Goal: Find specific page/section: Find specific page/section

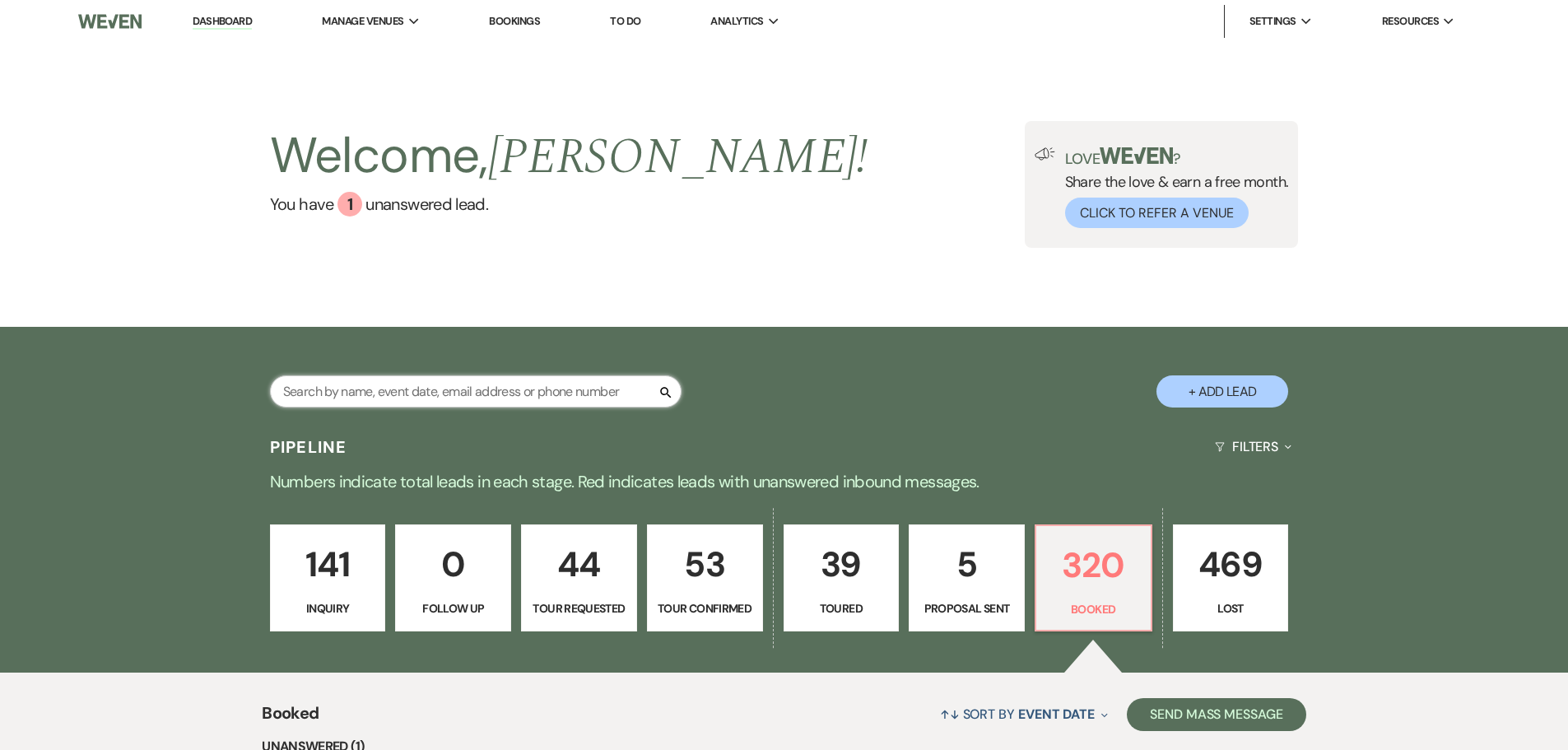
click at [456, 394] on input "text" at bounding box center [476, 391] width 412 height 32
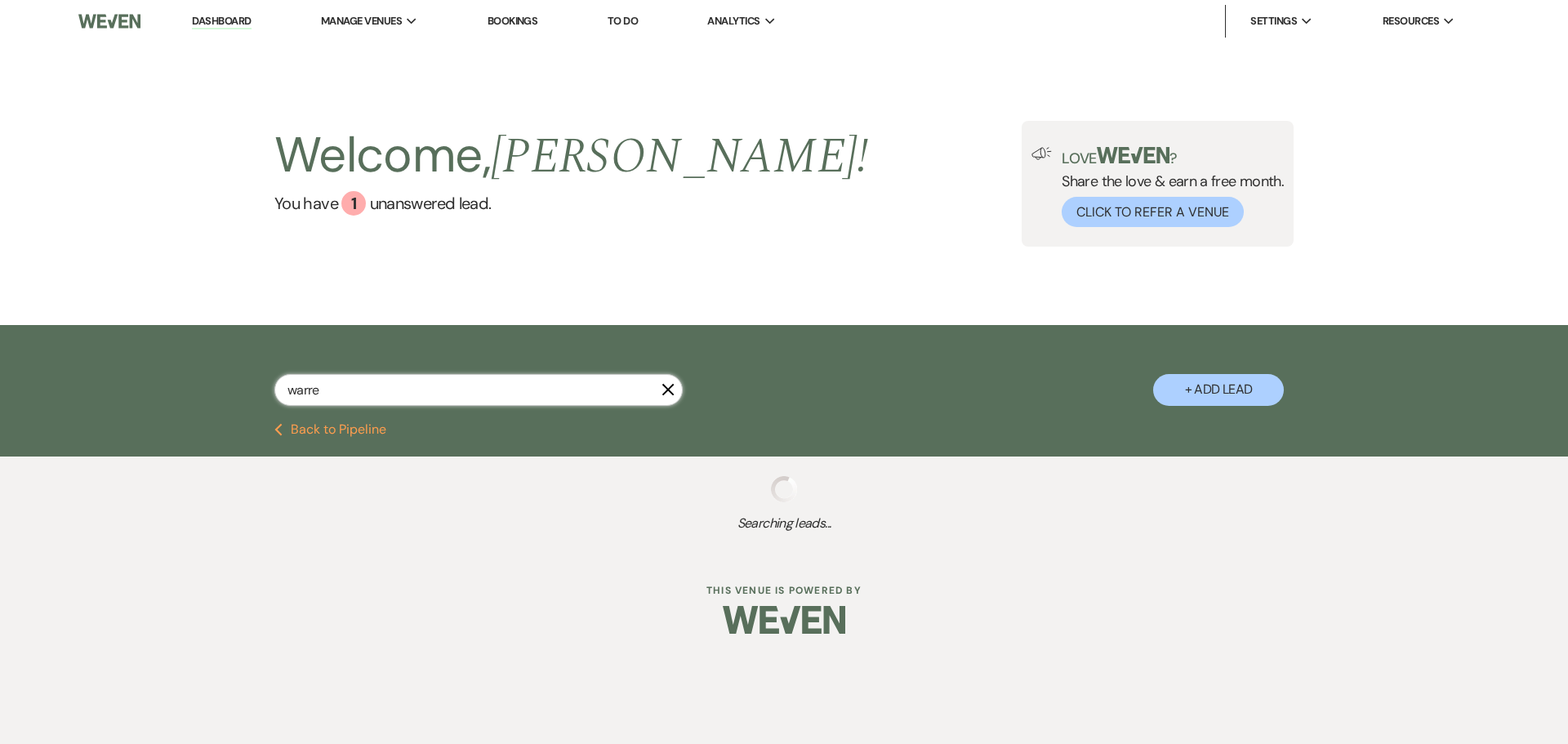
type input "[PERSON_NAME]"
select select "8"
select select "3"
select select "8"
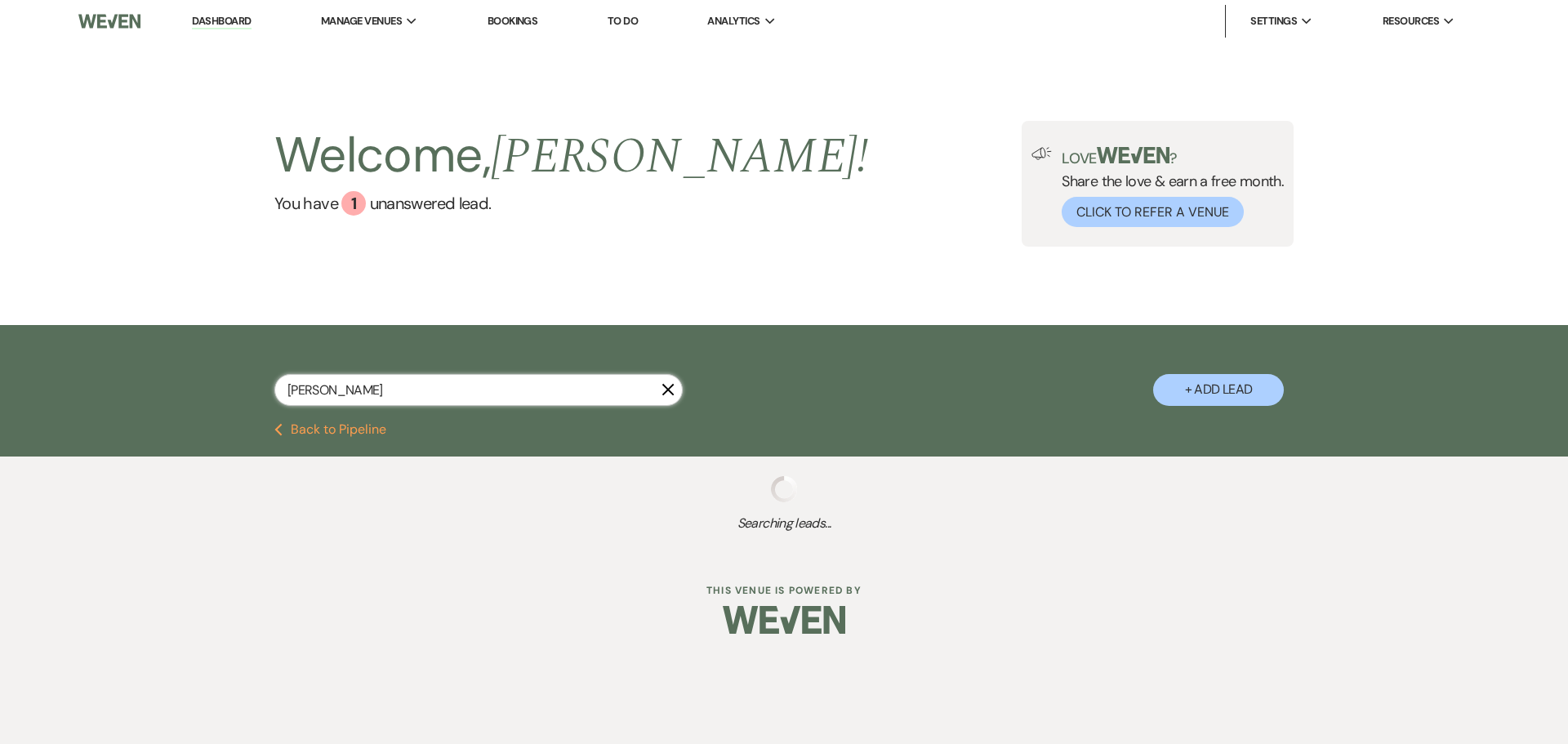
select select "2"
select select "5"
select select "4"
select select "5"
select select "8"
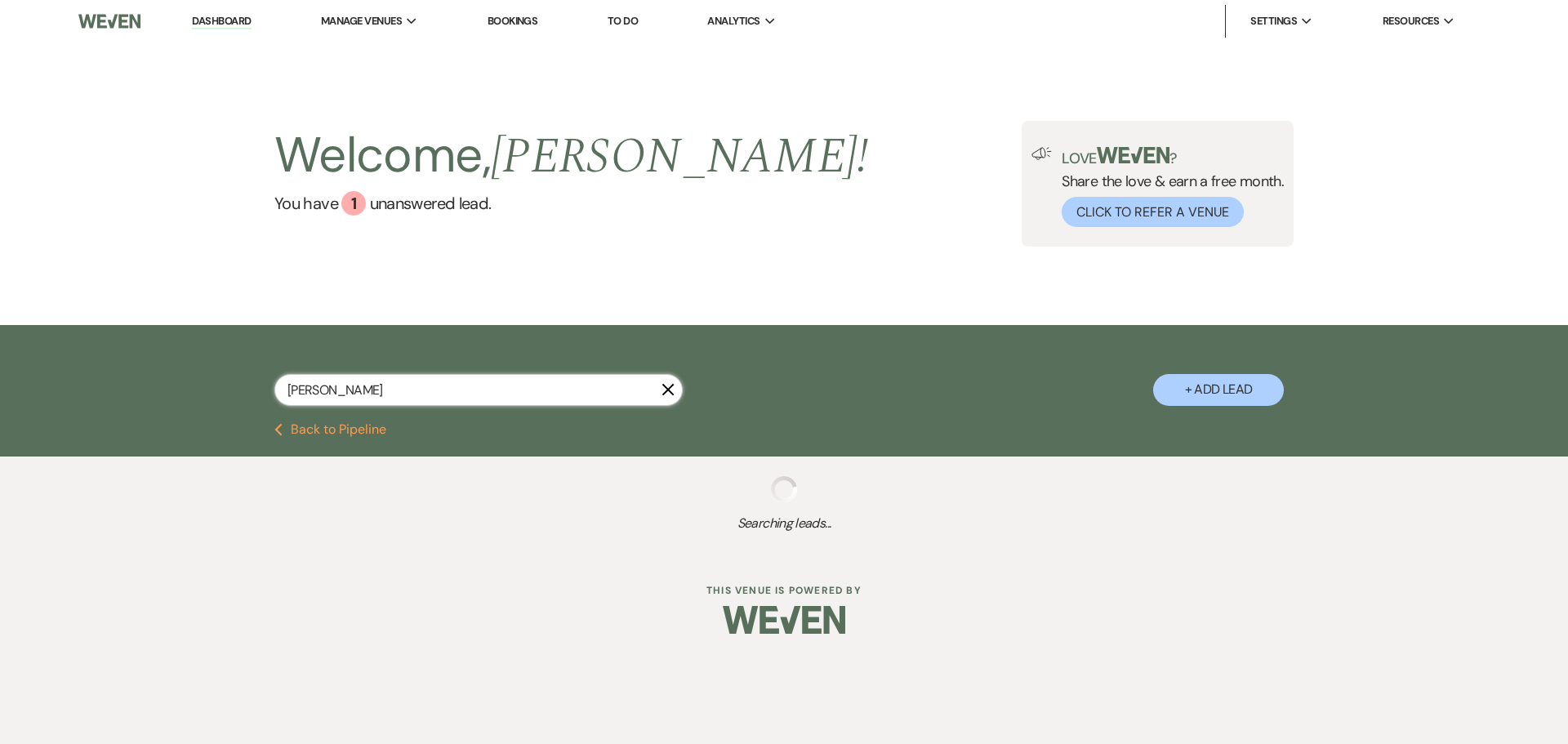
select select "6"
select select "2"
select select "4"
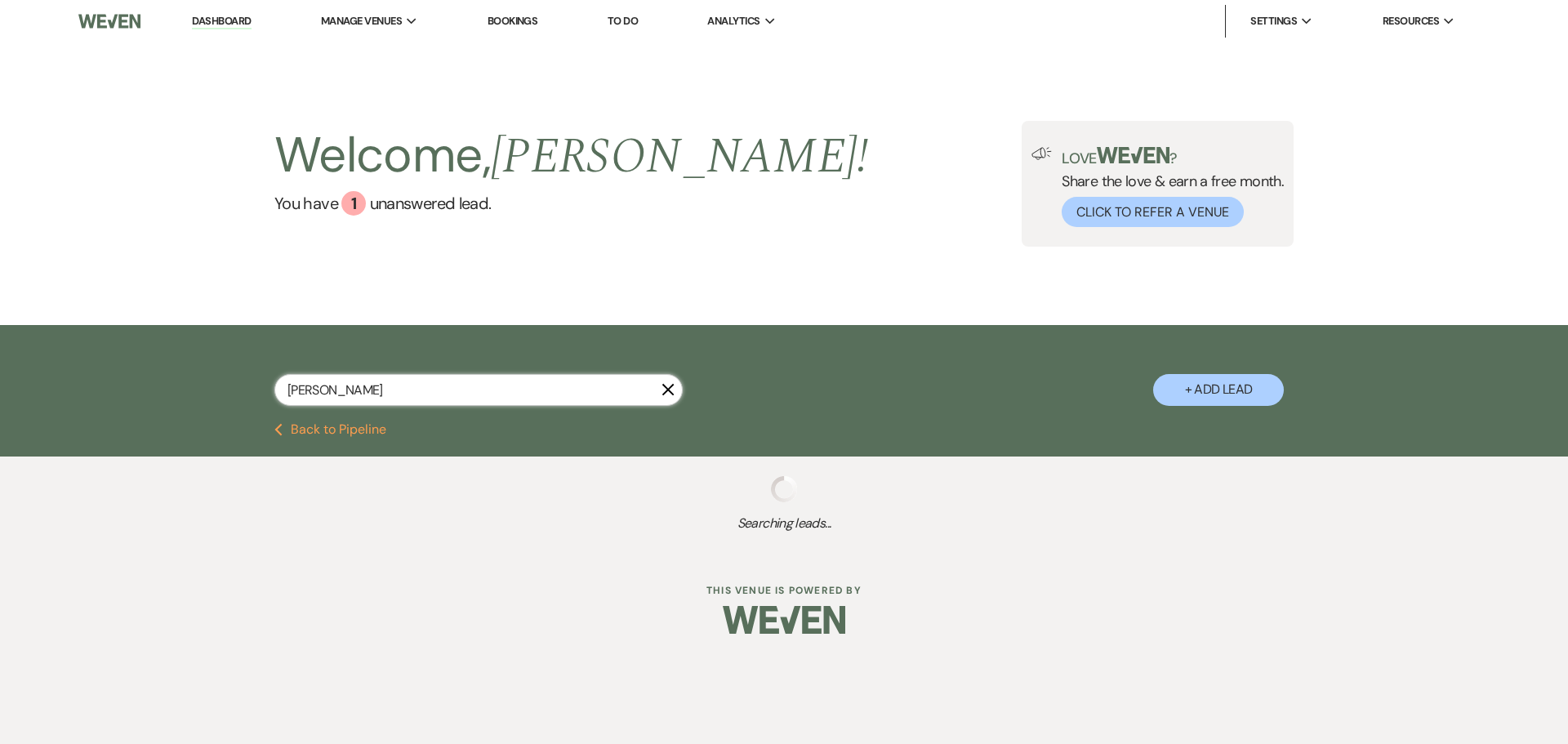
select select "5"
select select "8"
select select "5"
select select "2"
select select "8"
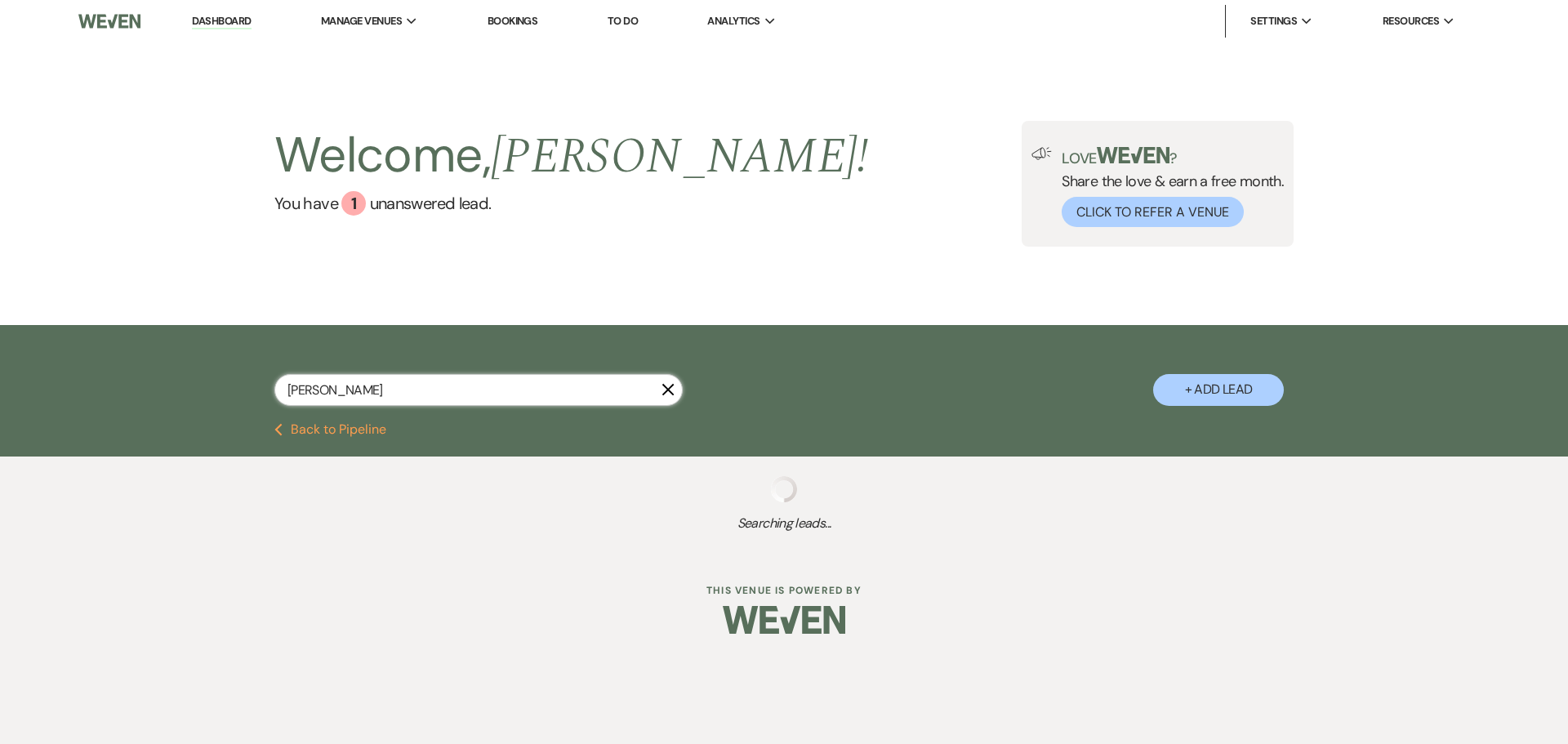
select select "8"
select select "5"
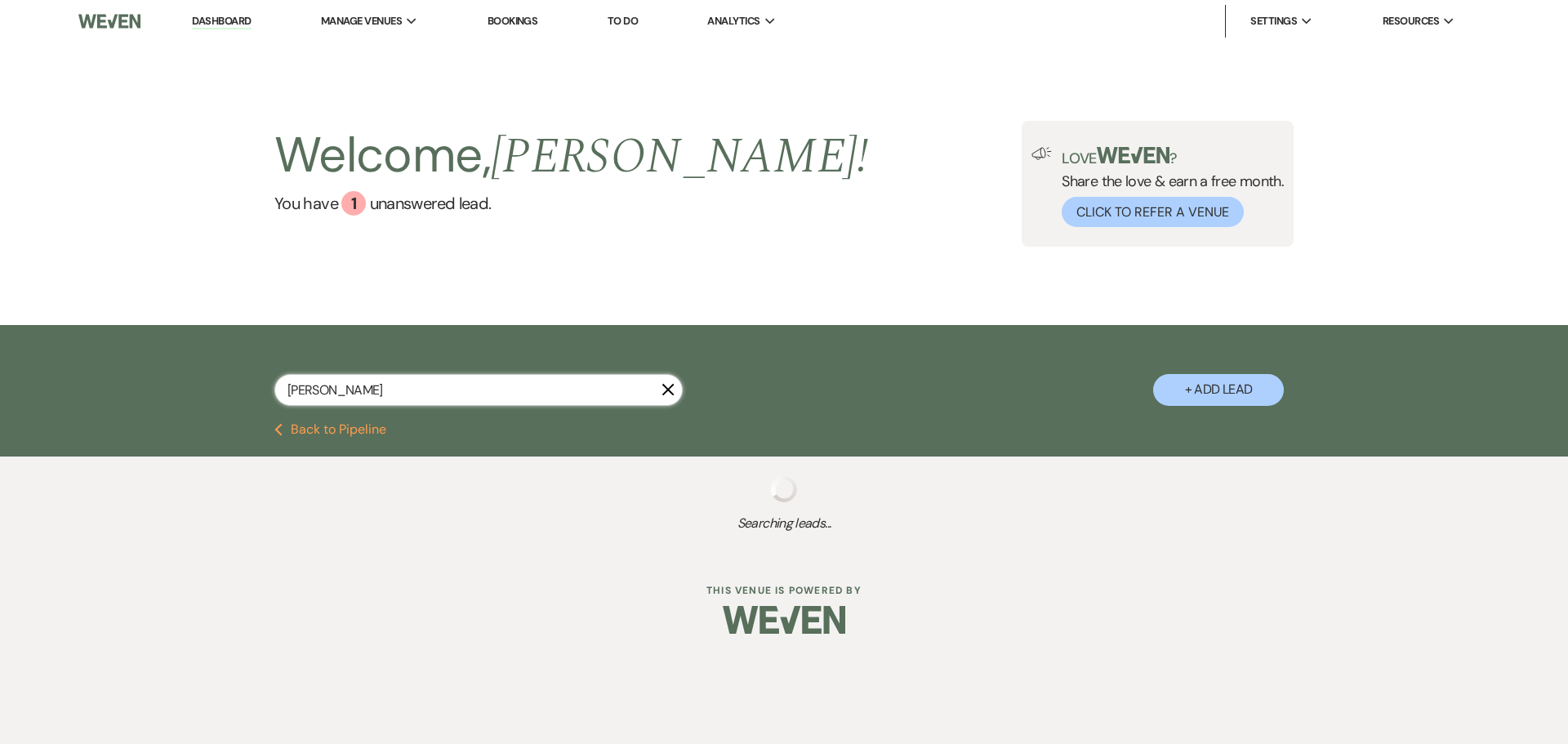
select select "8"
select select "5"
select select "8"
select select "11"
select select "8"
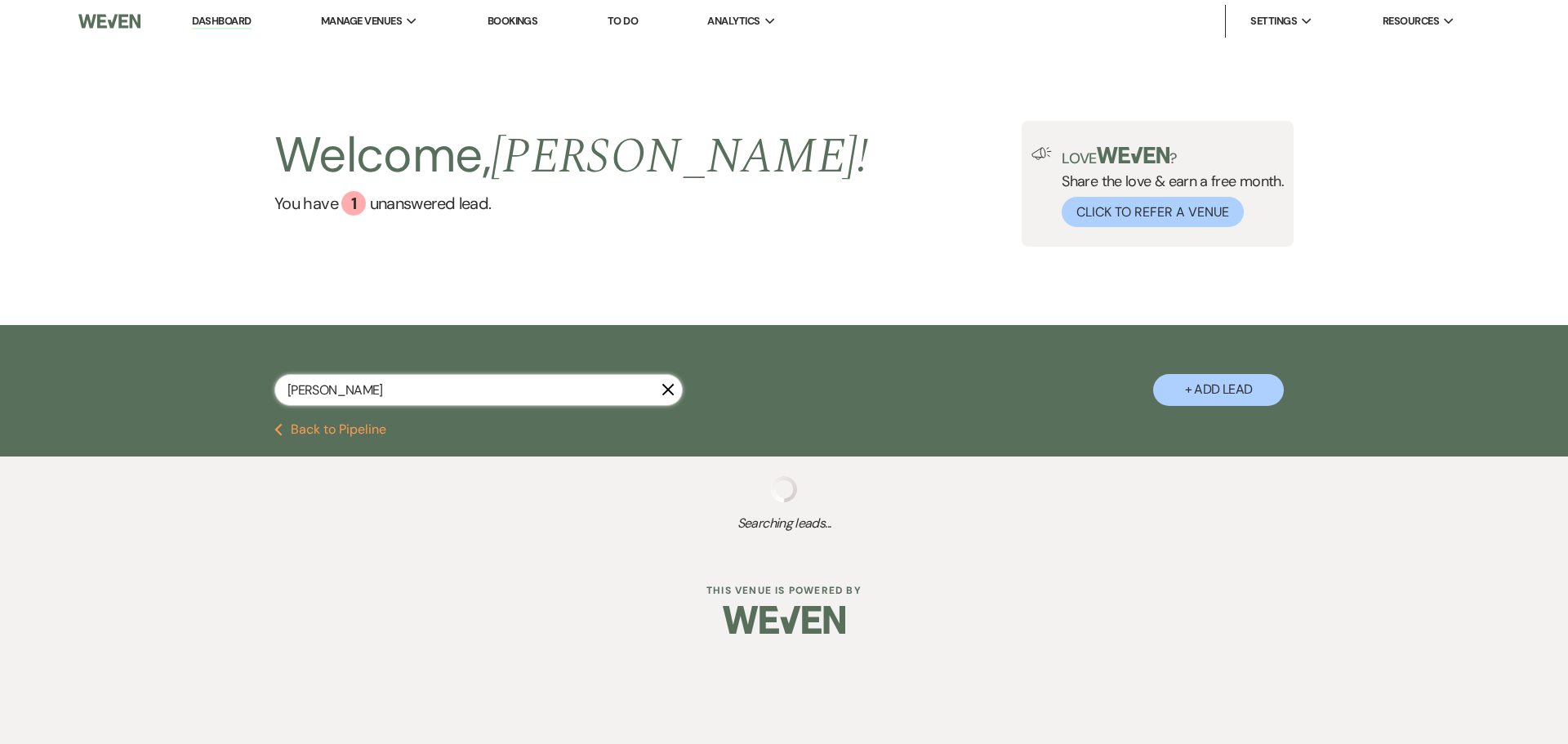
select select "5"
select select "8"
select select "5"
select select "8"
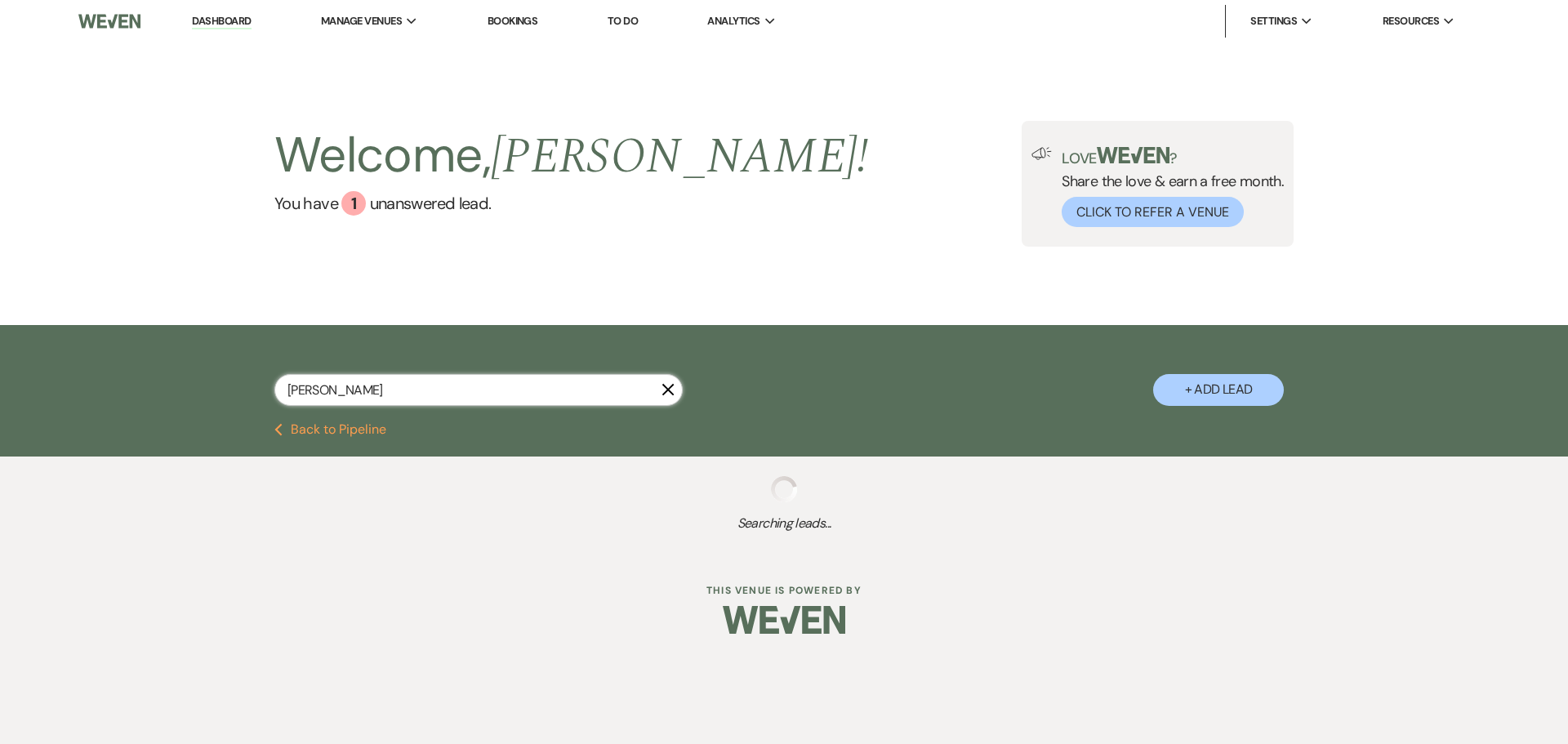
select select "8"
select select "6"
select select "8"
select select "4"
select select "8"
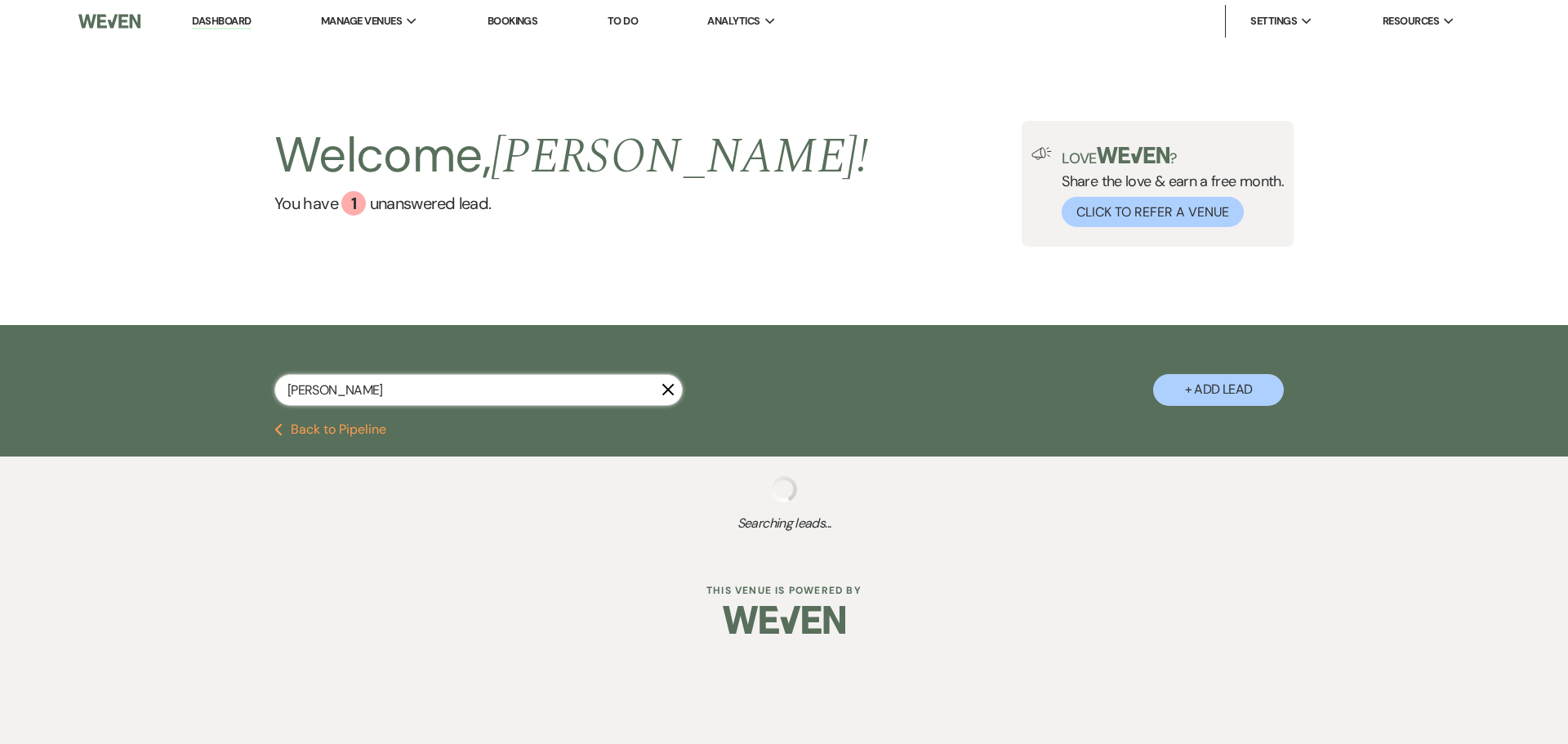
select select "5"
select select "8"
select select "5"
select select "8"
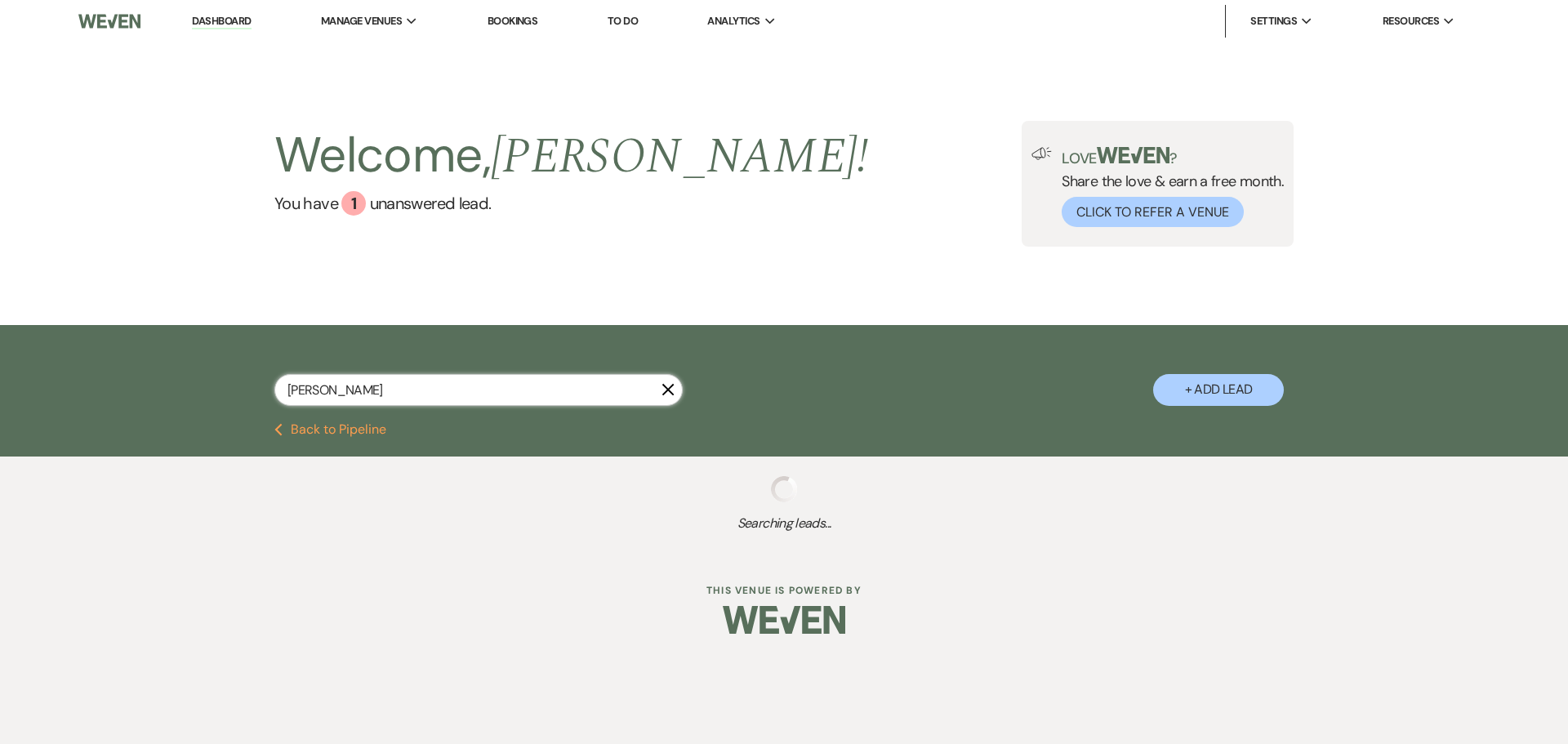
select select "8"
select select "7"
select select "8"
select select "5"
select select "8"
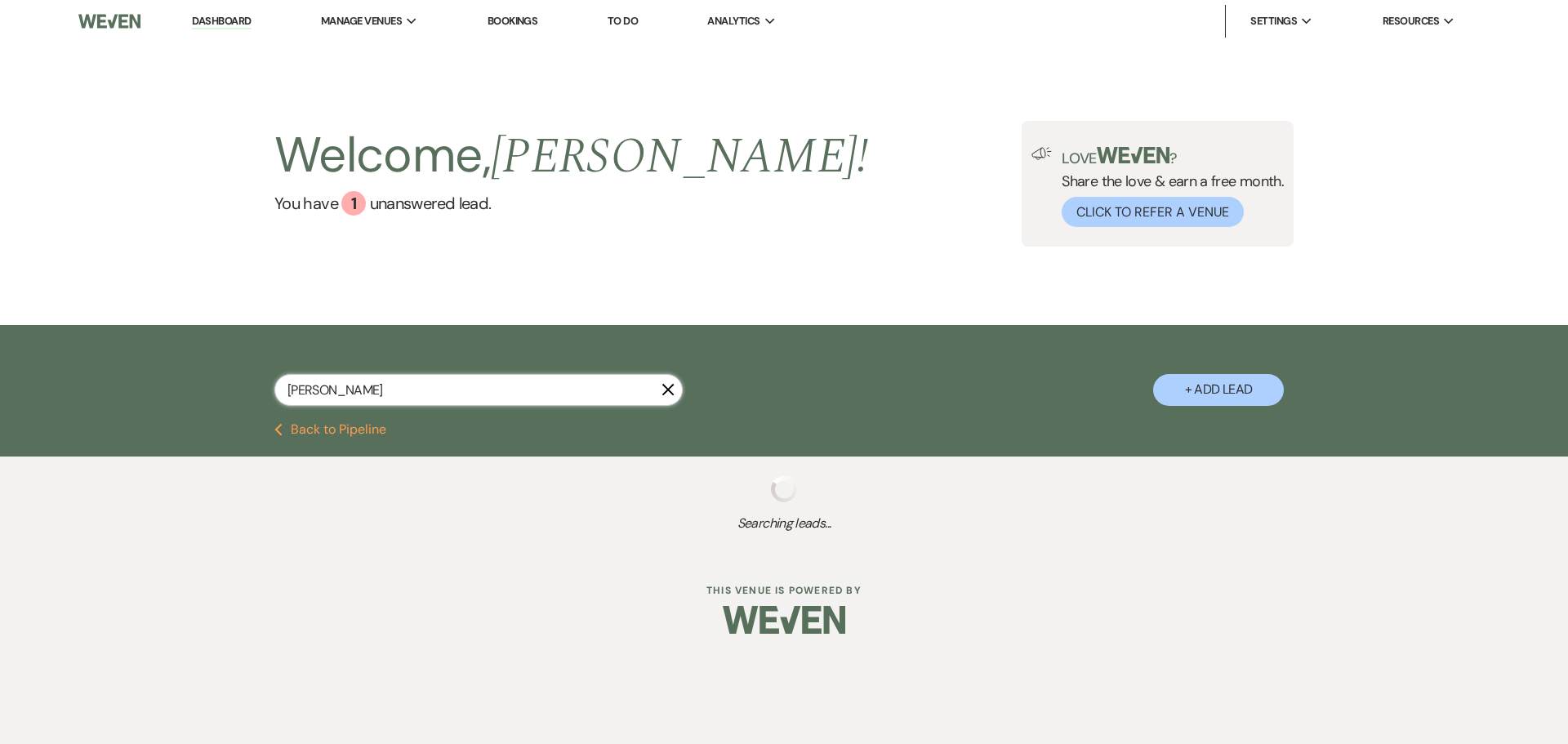
select select "5"
select select "8"
select select "5"
select select "8"
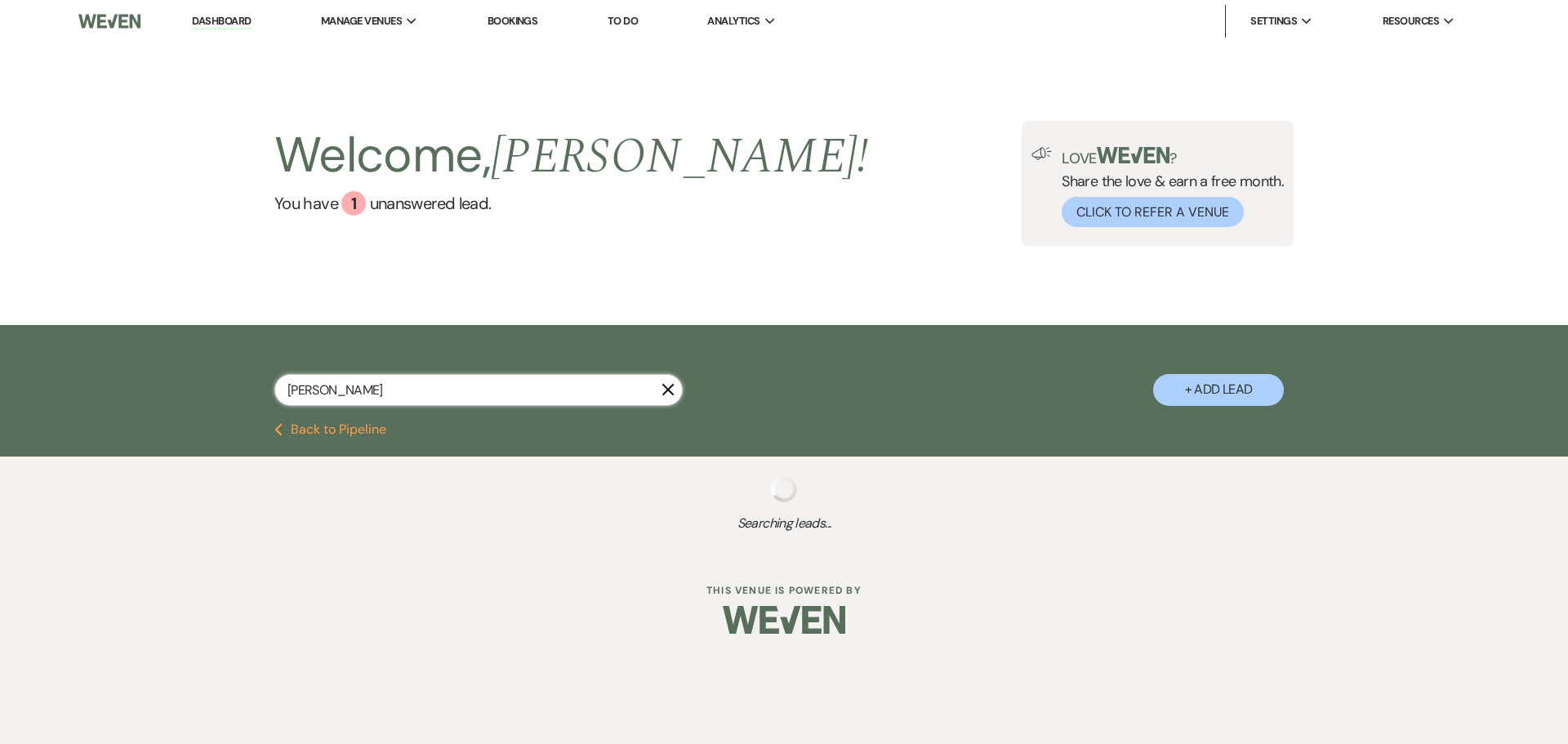
select select "8"
select select "5"
select select "8"
select select "5"
select select "8"
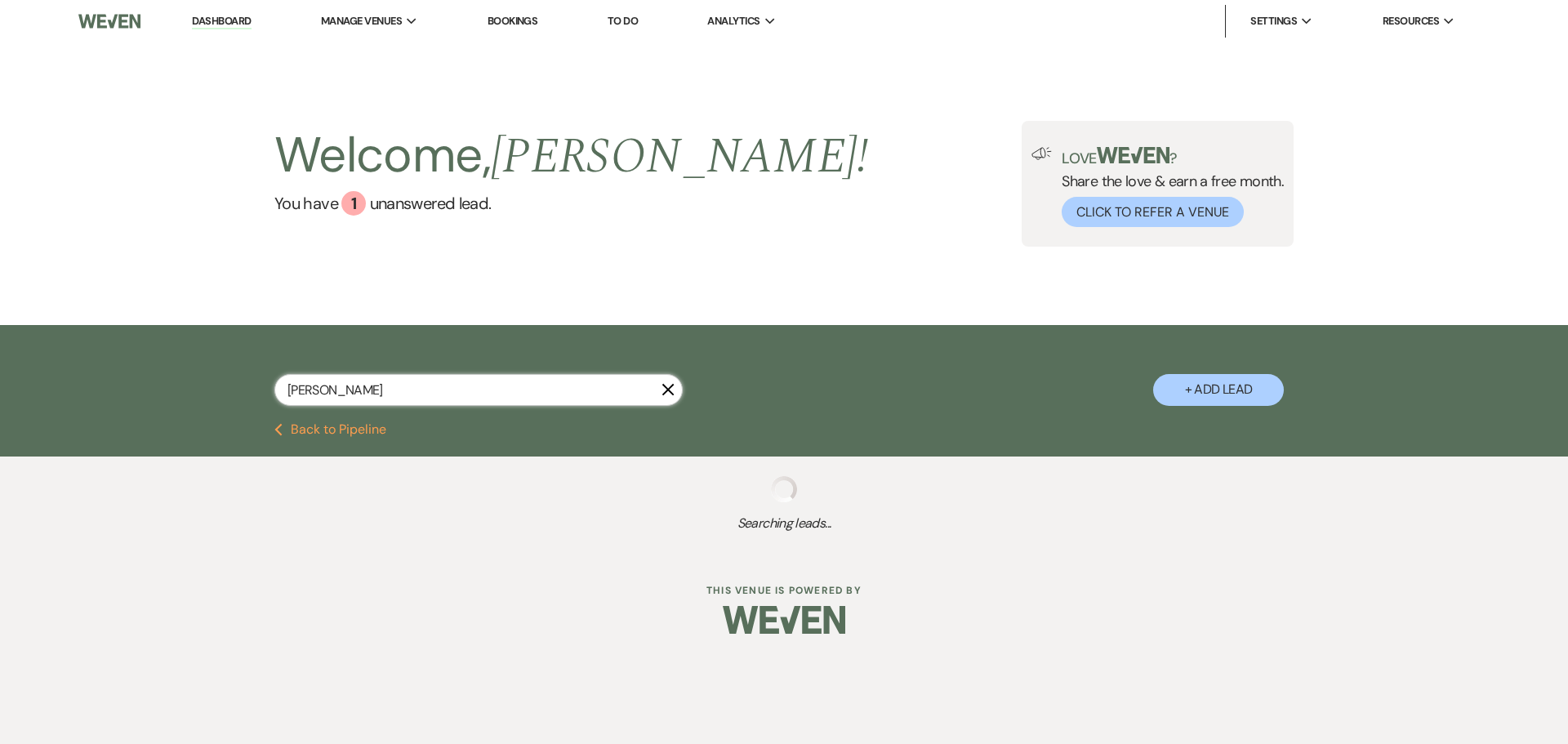
select select "5"
select select "8"
select select "5"
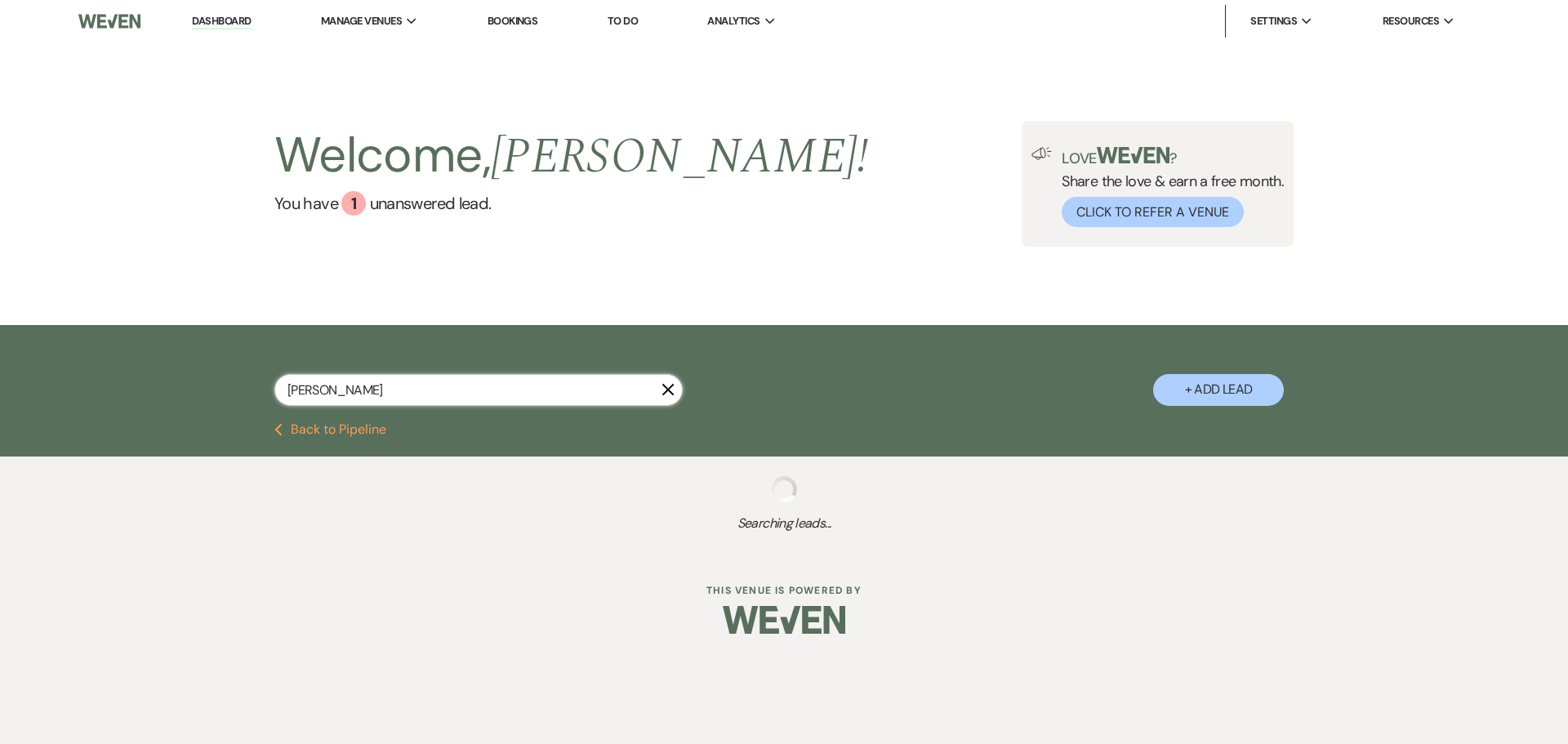
select select "8"
select select "5"
select select "8"
select select "5"
select select "8"
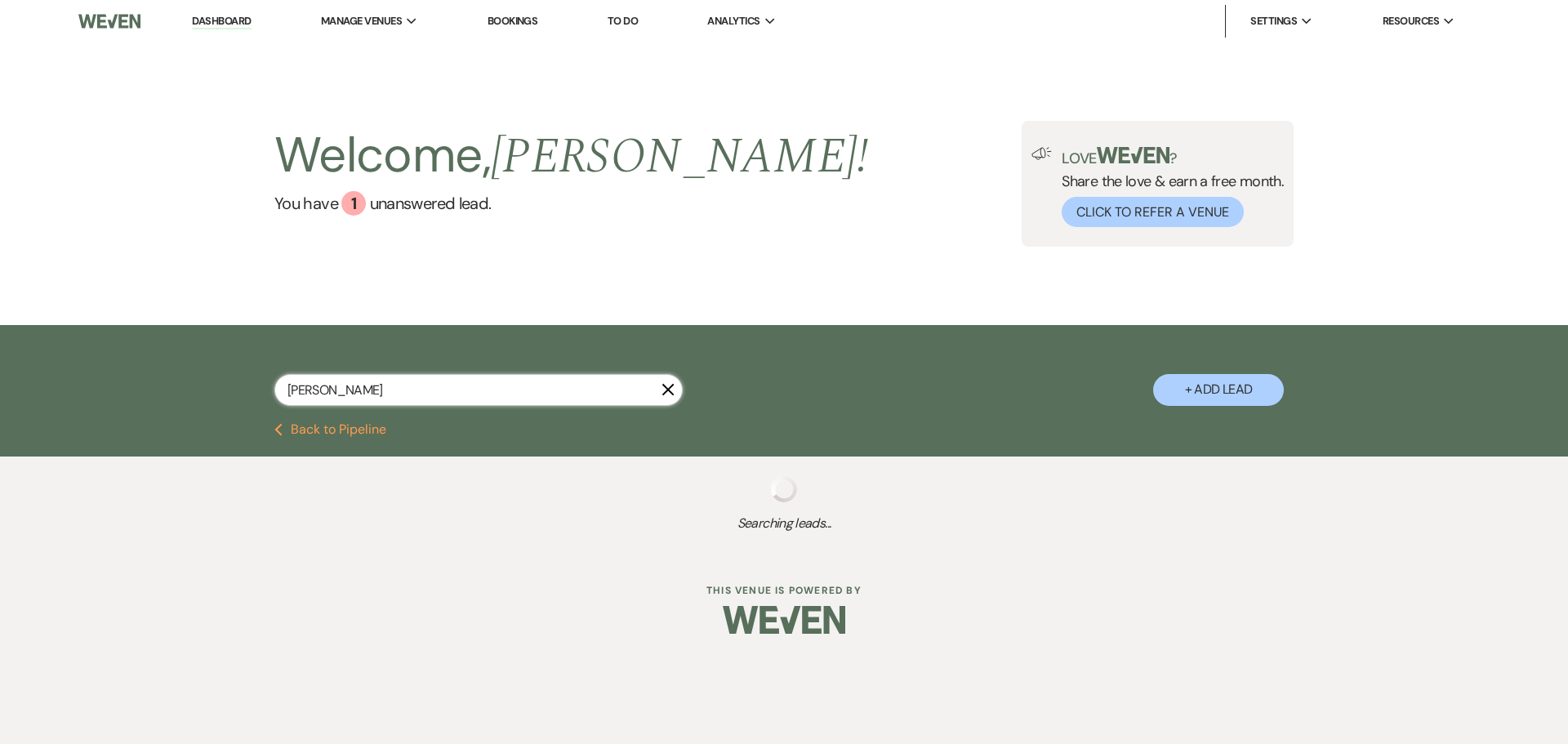
select select "5"
select select "8"
select select "6"
select select "8"
select select "7"
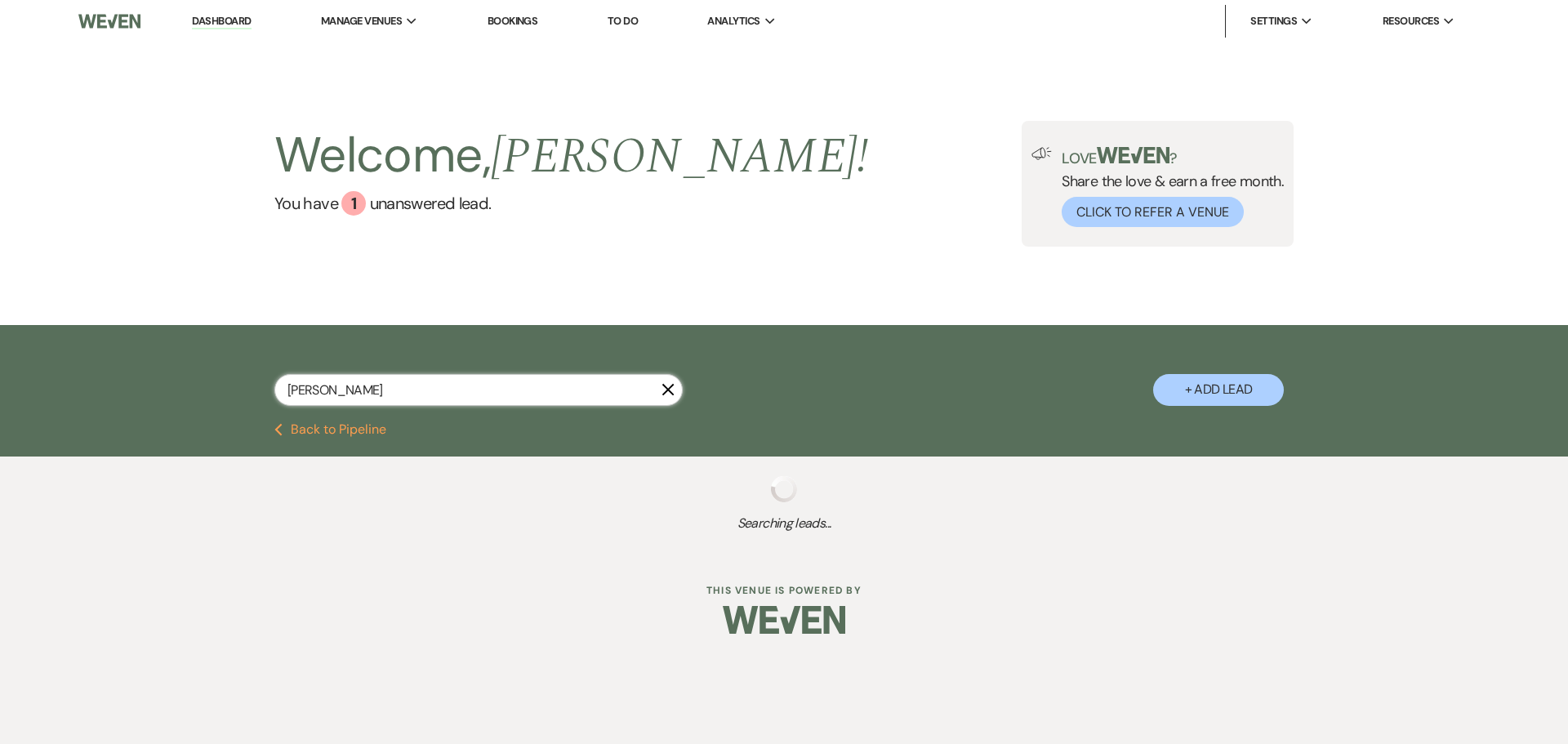
select select "8"
select select "5"
select select "4"
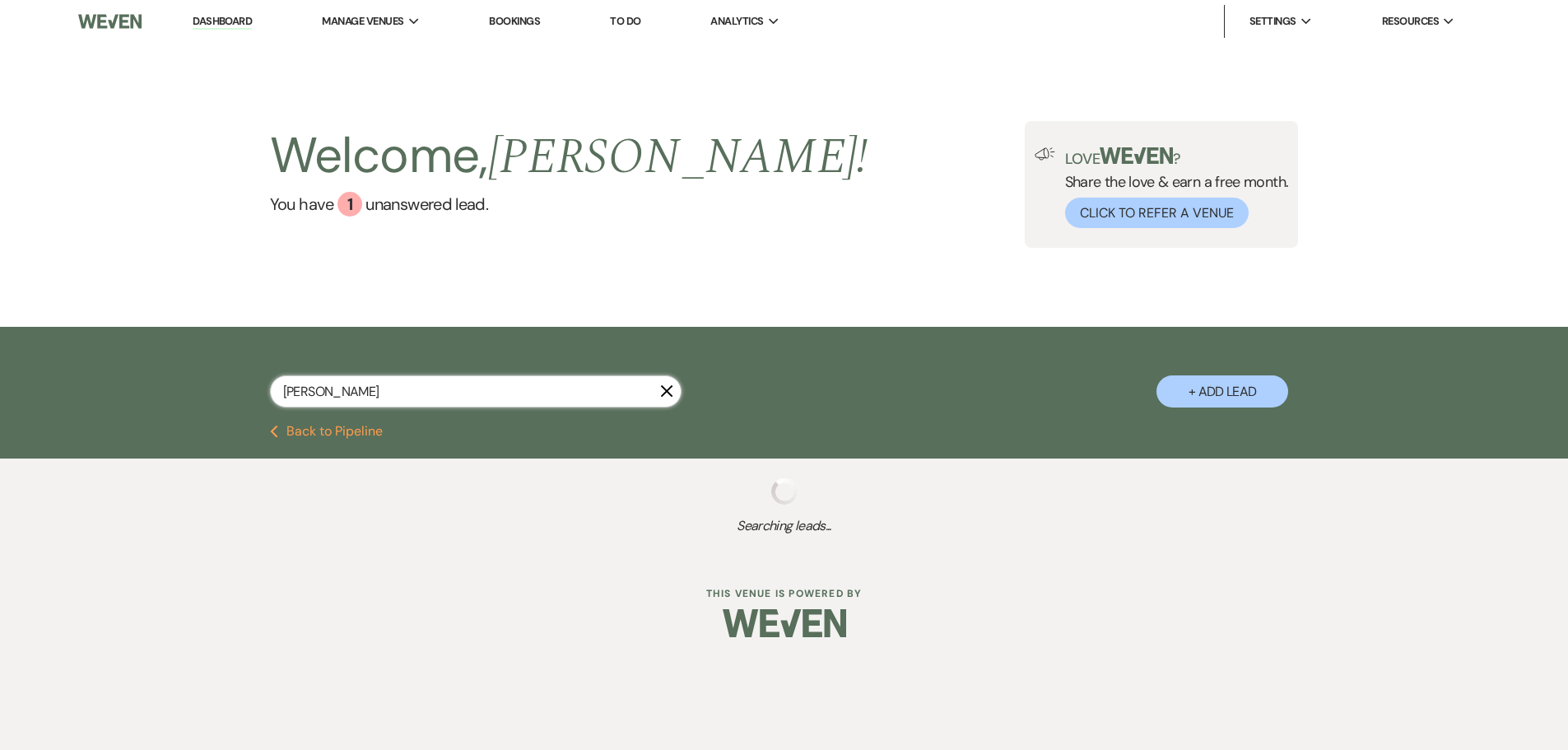
select select "8"
select select "5"
select select "8"
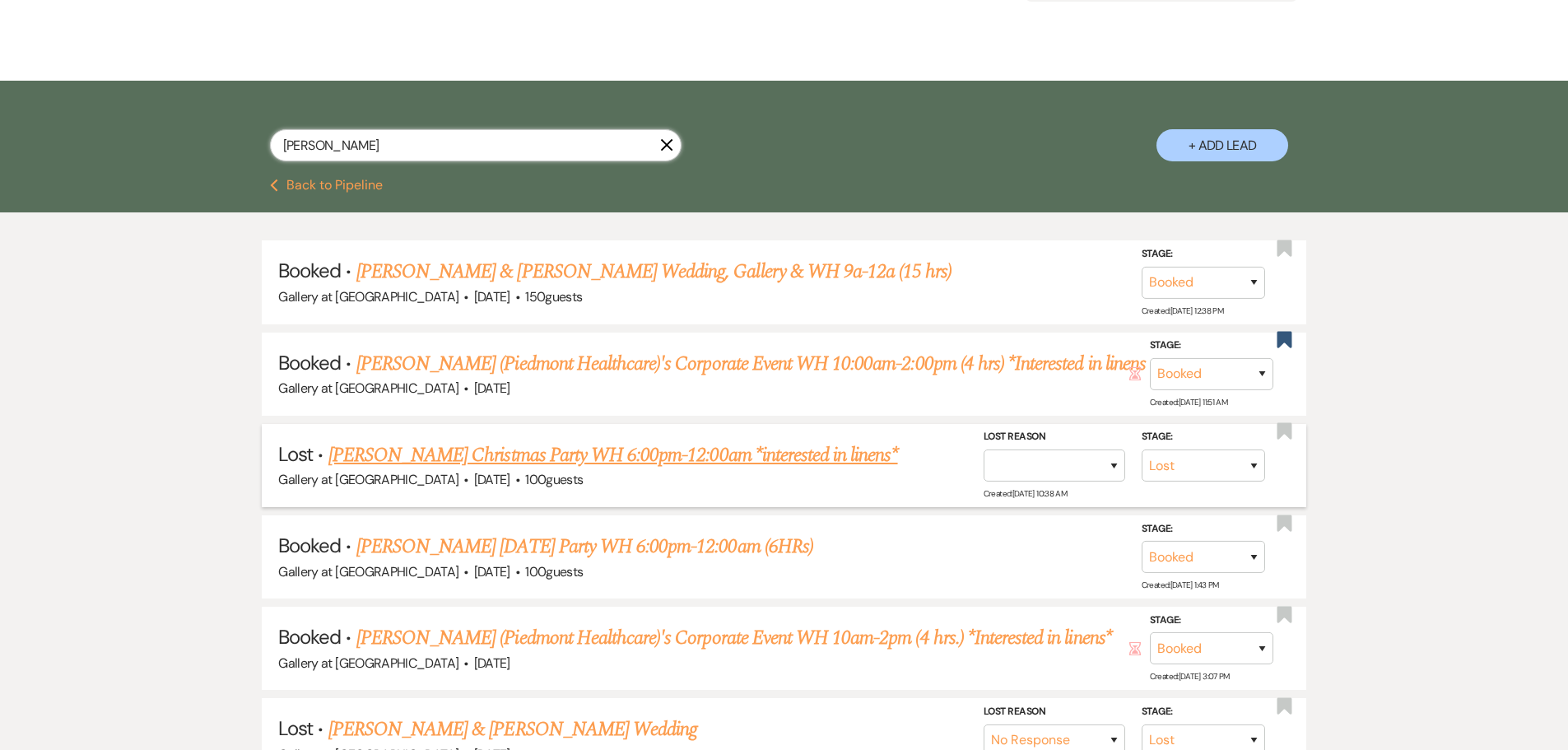
scroll to position [246, 0]
type input "[PERSON_NAME]"
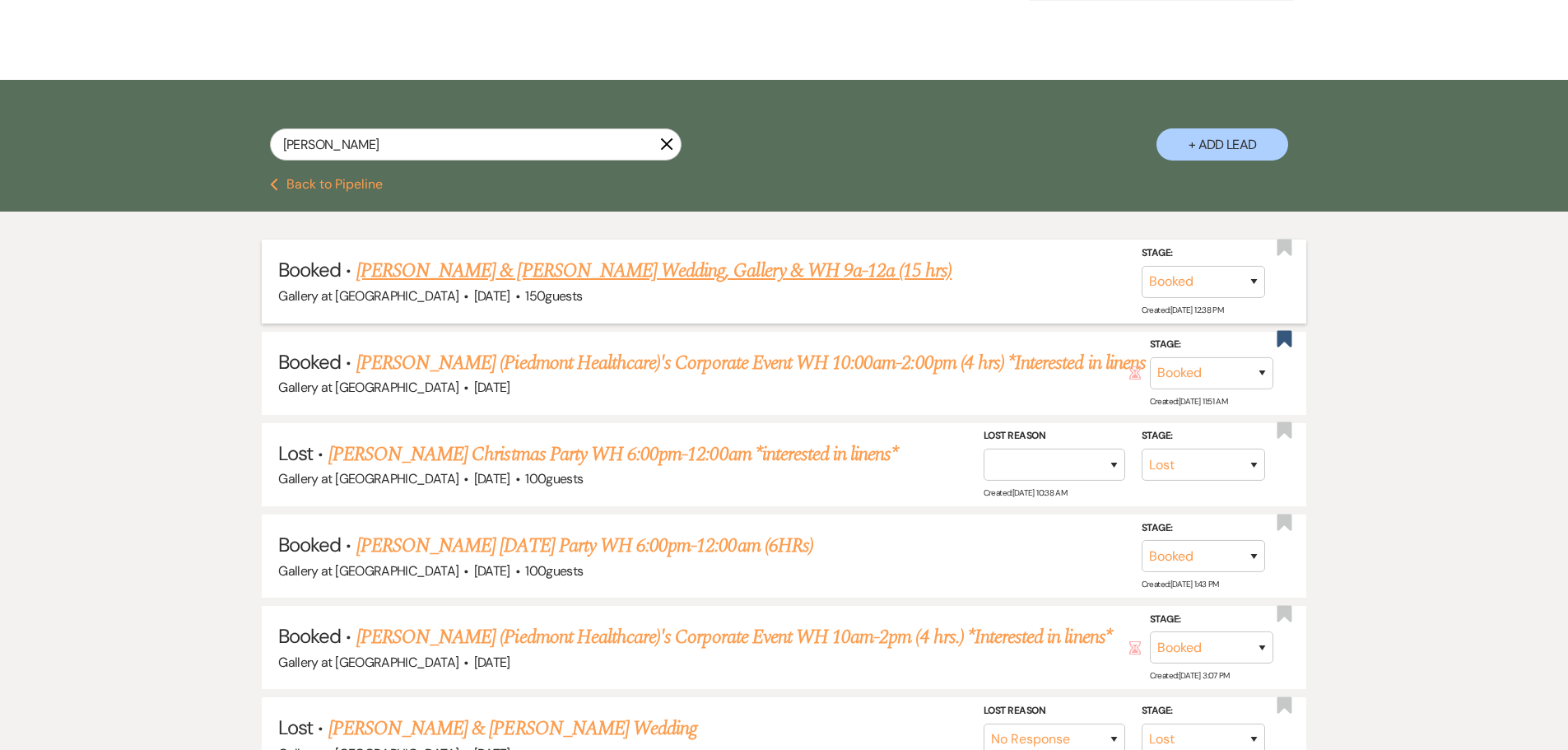
click at [590, 271] on link "[PERSON_NAME] & [PERSON_NAME] Wedding, Gallery & WH 9a-12a (15 hrs)" at bounding box center [654, 271] width 596 height 30
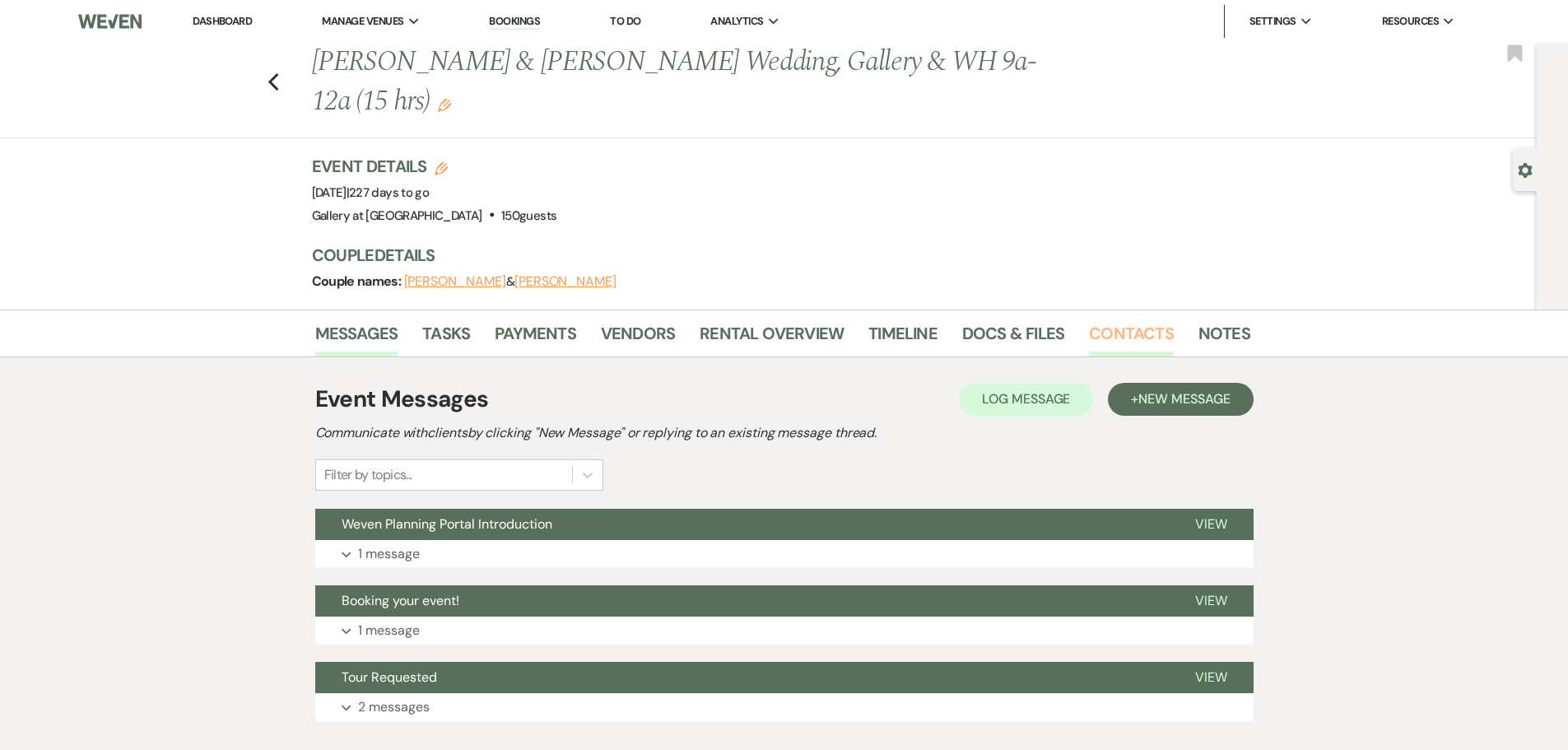
click at [1115, 328] on link "Contacts" at bounding box center [1131, 337] width 85 height 37
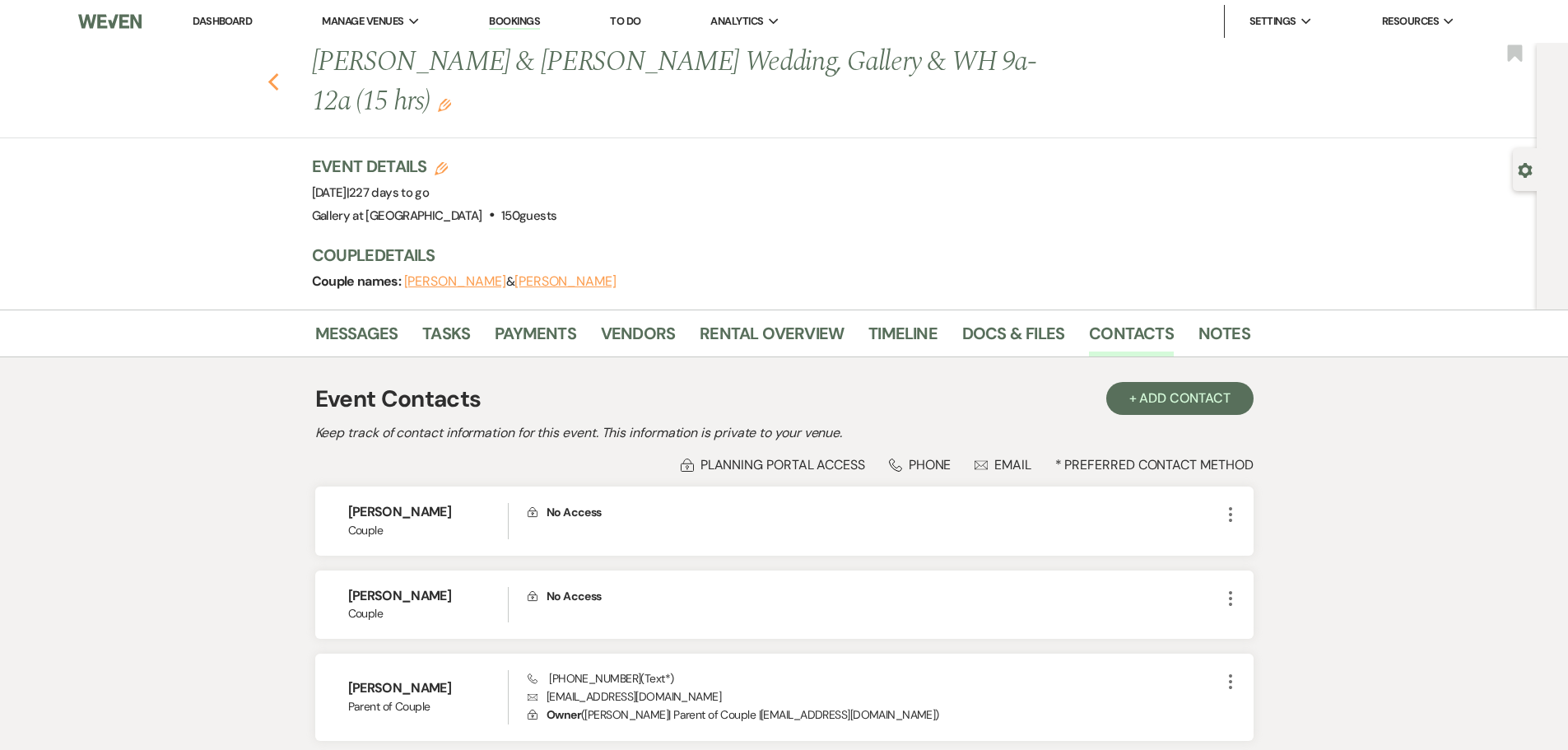
click at [276, 85] on icon "Previous" at bounding box center [273, 82] width 12 height 20
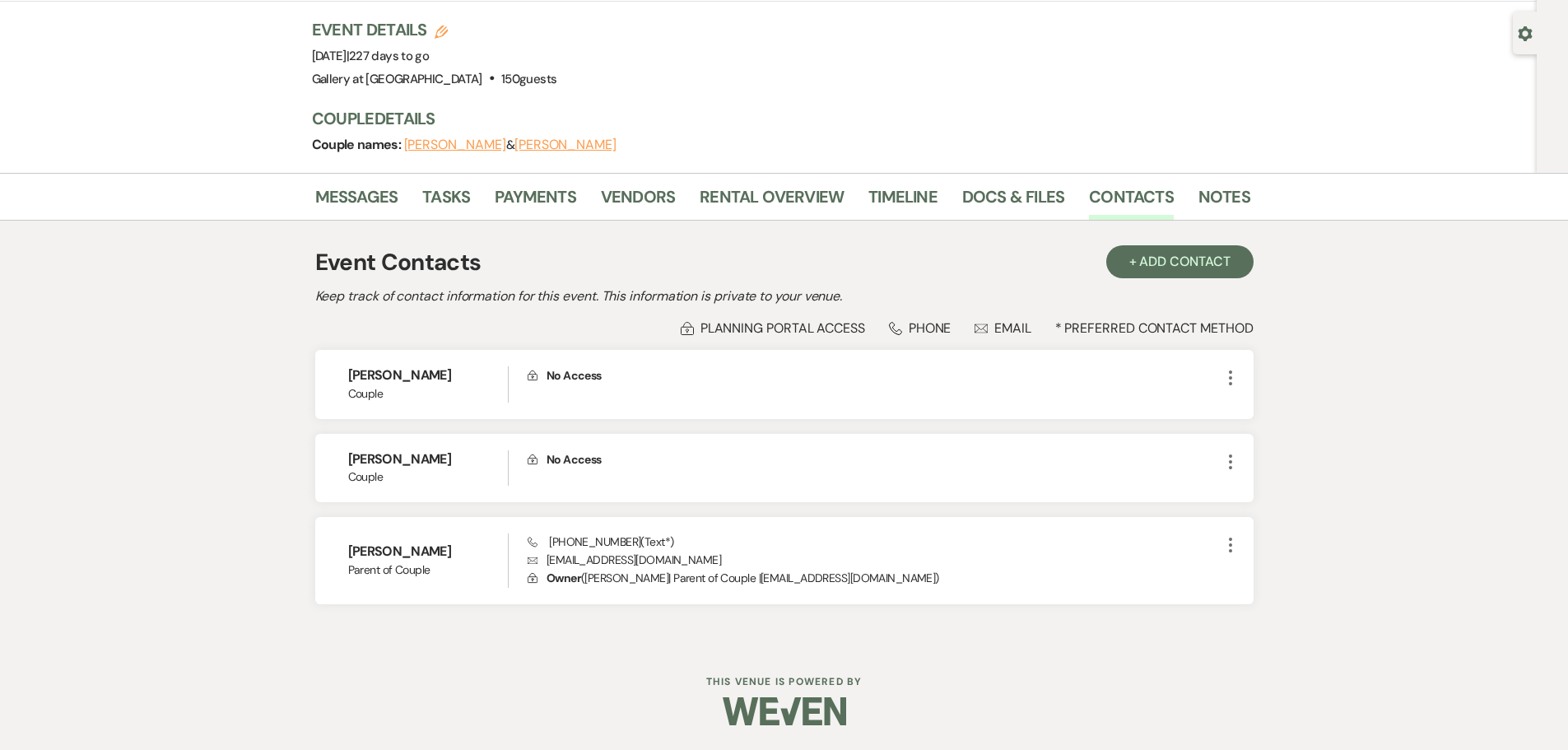
select select "8"
select select "5"
select select "8"
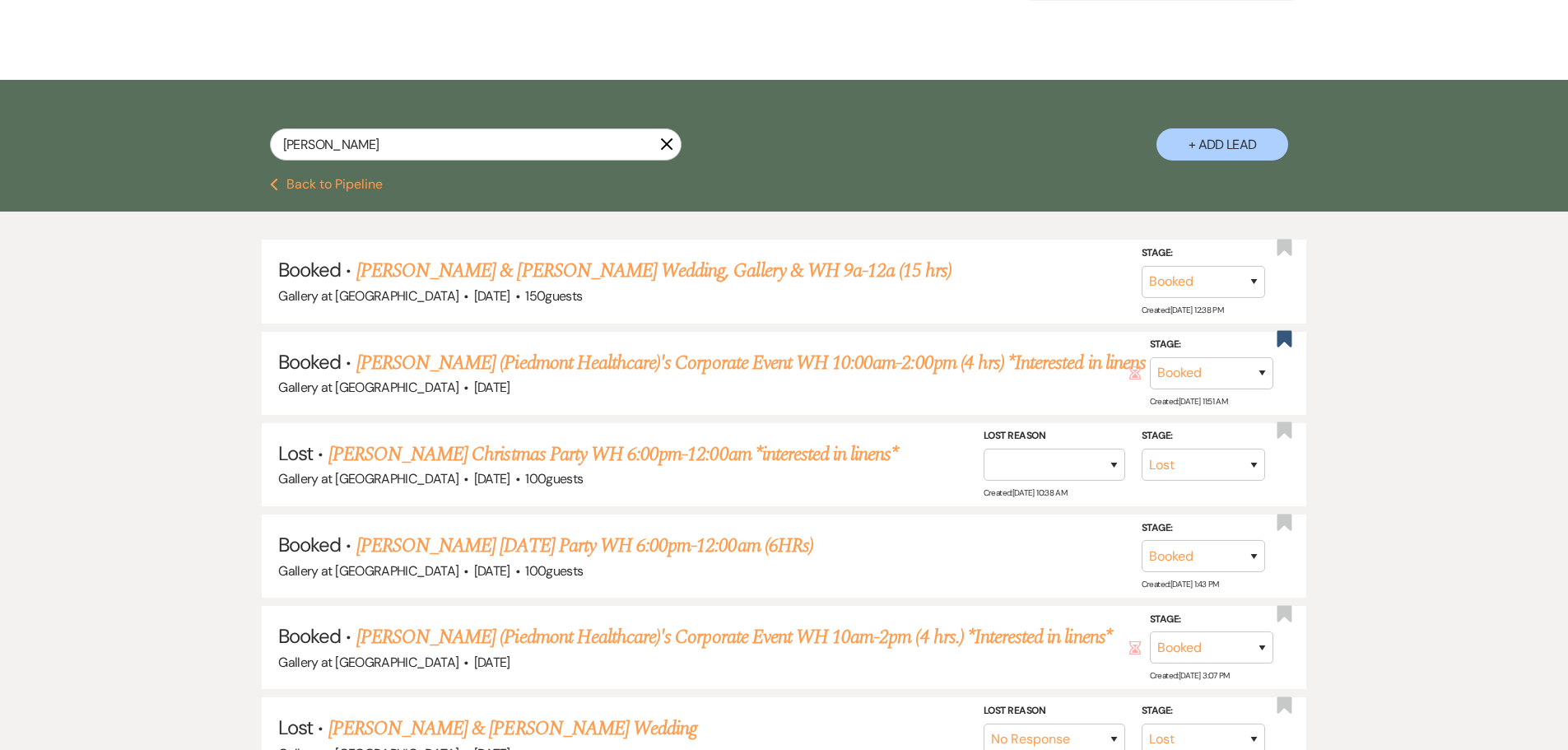
click at [665, 144] on icon "X" at bounding box center [666, 143] width 13 height 13
